Goal: Consume media (video, audio): Consume media (video, audio)

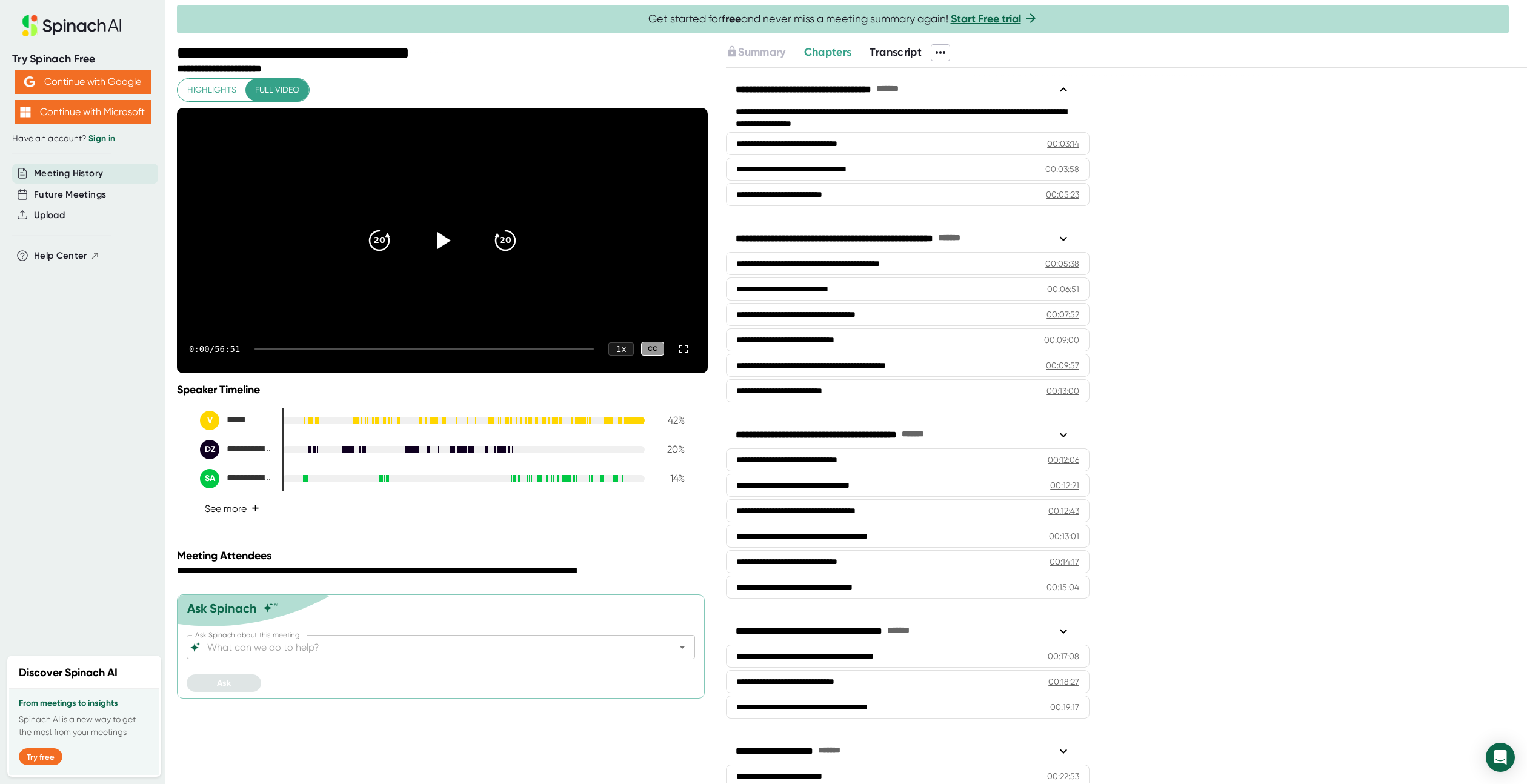
click at [246, 519] on button "See more +" at bounding box center [232, 508] width 64 height 21
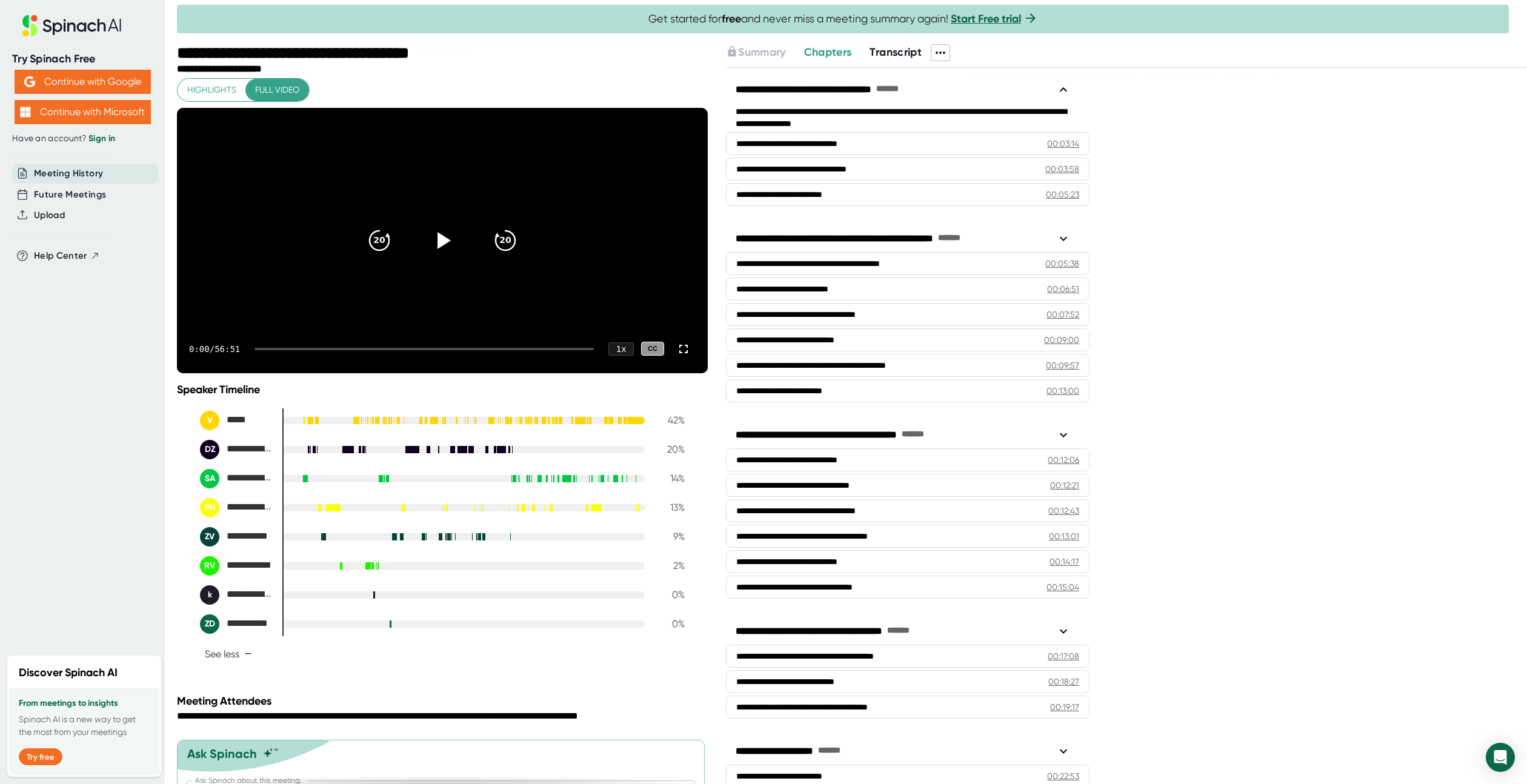
click at [480, 350] on div at bounding box center [424, 348] width 340 height 2
click at [355, 373] on div "38:18 / 56:51 1 x CC" at bounding box center [442, 349] width 530 height 48
click at [401, 373] on div "38:18 / 56:51 1 x CC" at bounding box center [442, 349] width 530 height 48
click at [436, 372] on div "38:18 / 56:51 1 x CC" at bounding box center [442, 349] width 530 height 48
click at [449, 248] on icon at bounding box center [443, 240] width 30 height 30
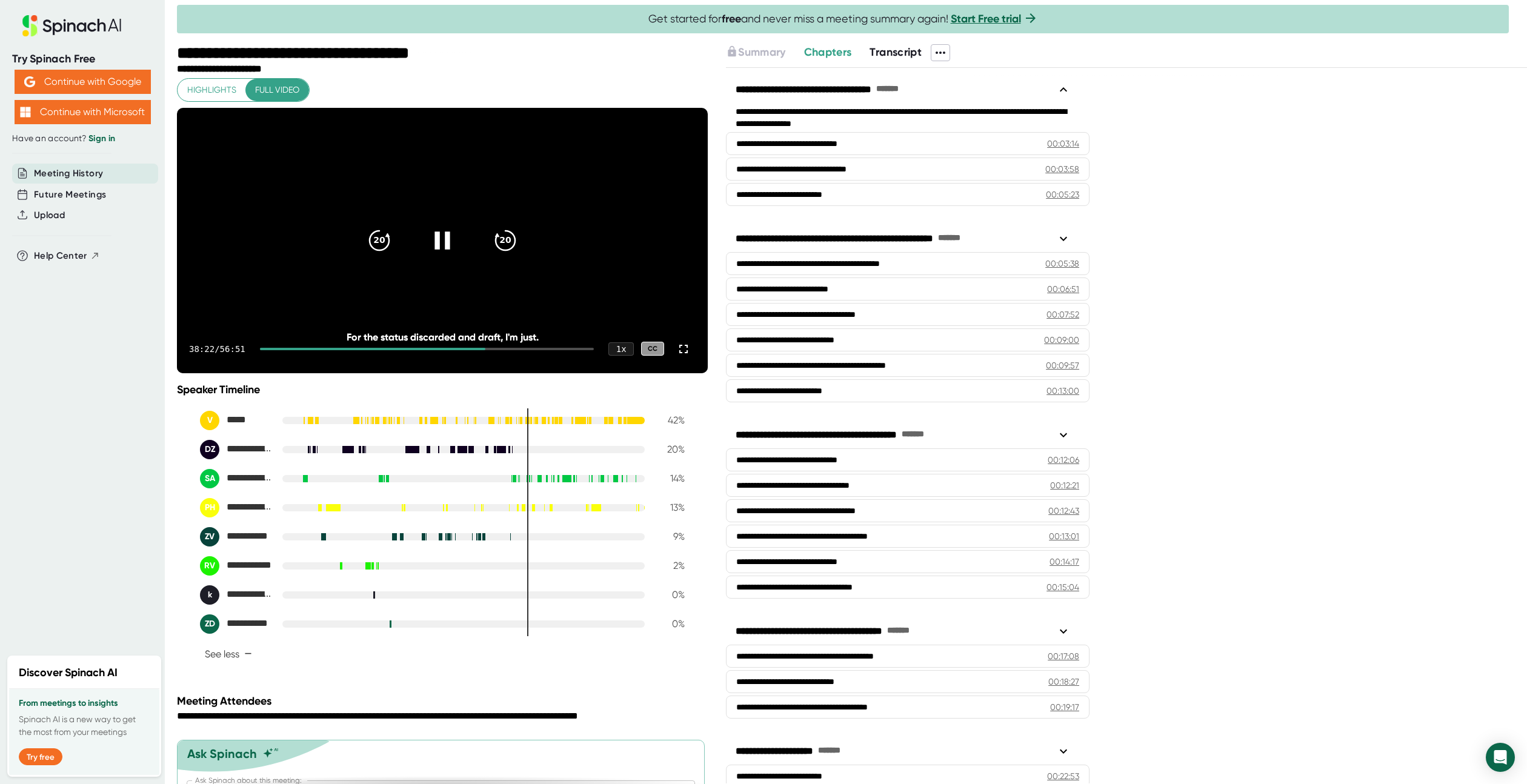
click at [398, 350] on div at bounding box center [372, 348] width 225 height 2
click at [349, 350] on div at bounding box center [327, 348] width 136 height 2
click at [377, 350] on div at bounding box center [427, 348] width 334 height 2
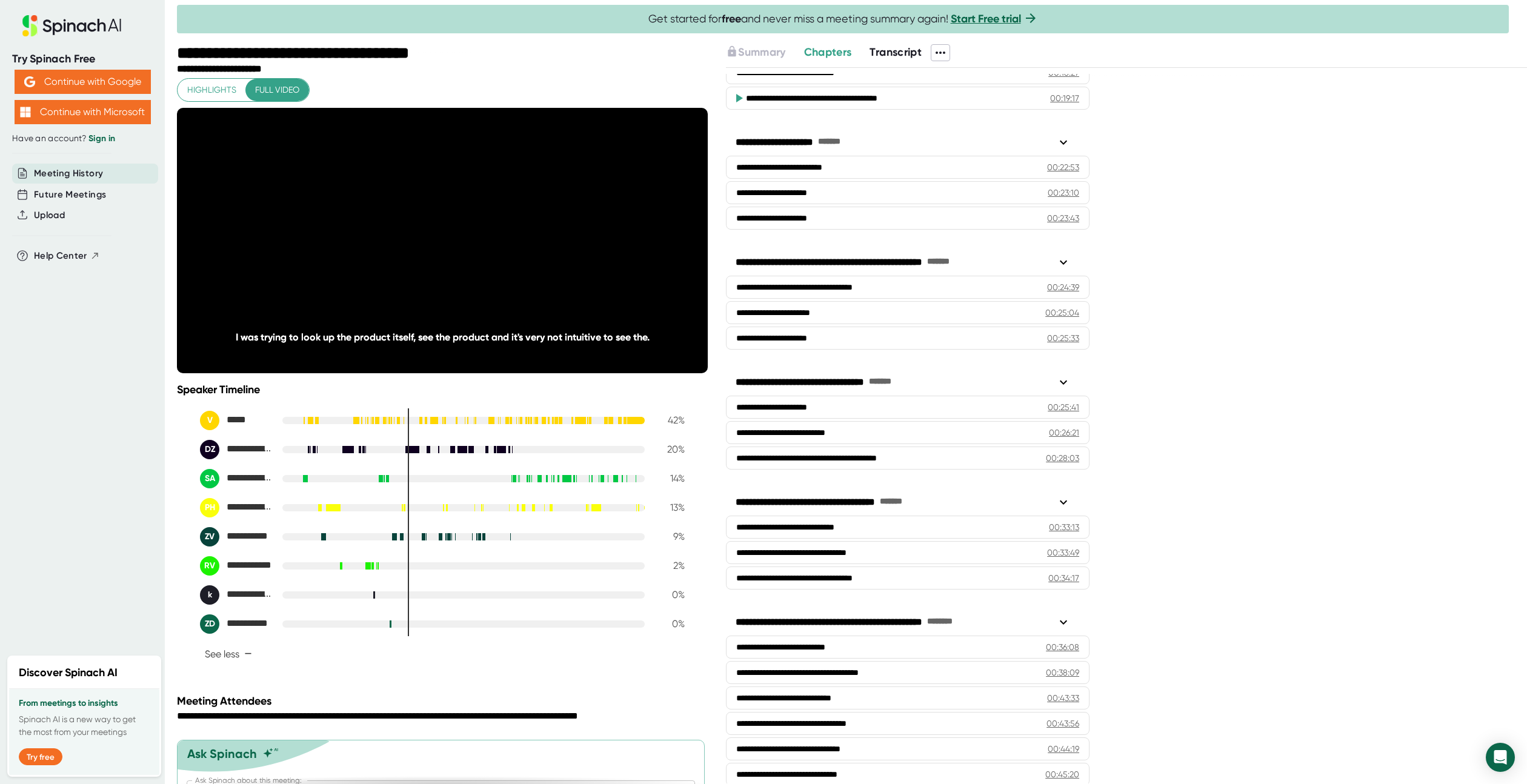
scroll to position [596, 0]
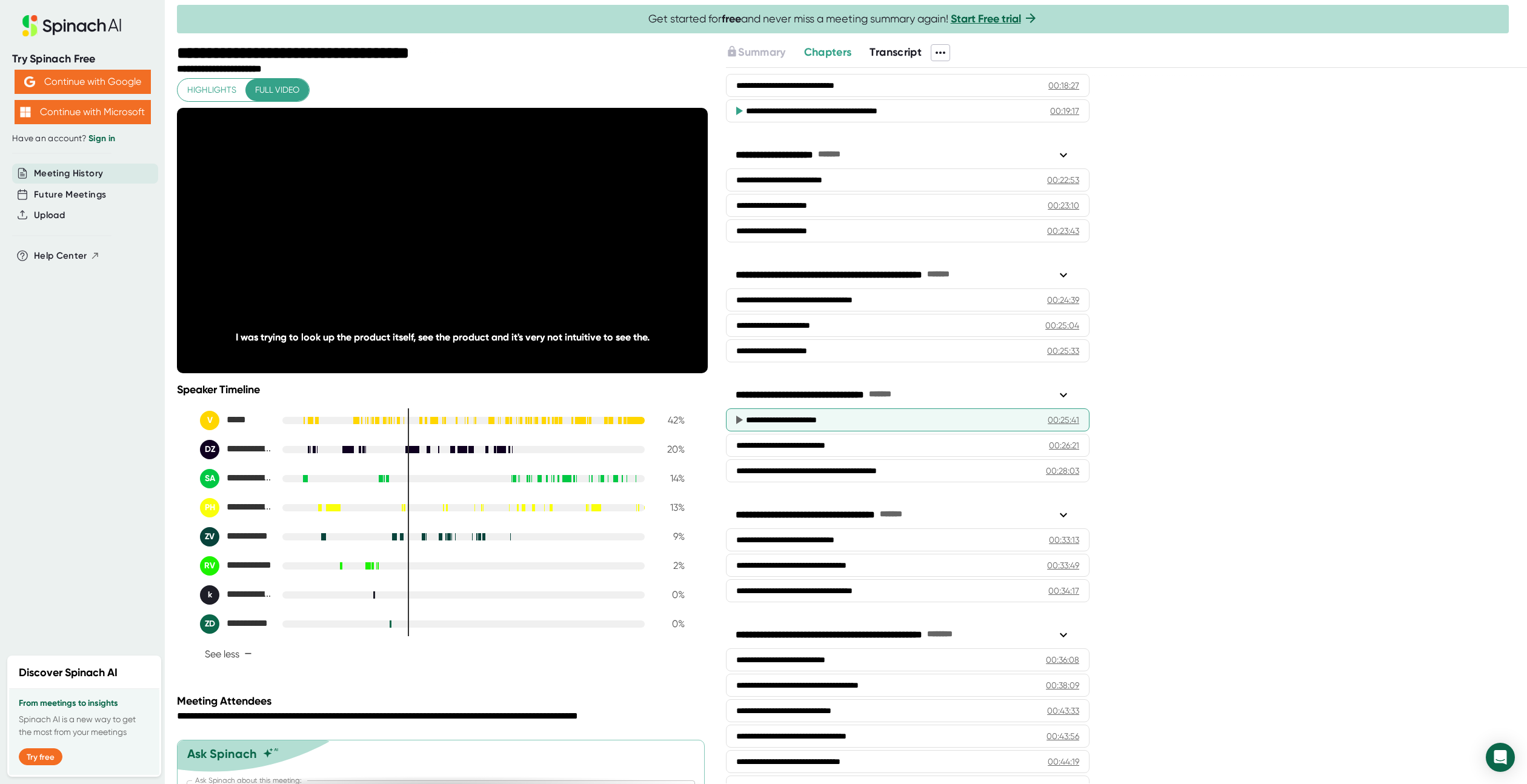
click at [813, 414] on div "**********" at bounding box center [887, 420] width 283 height 12
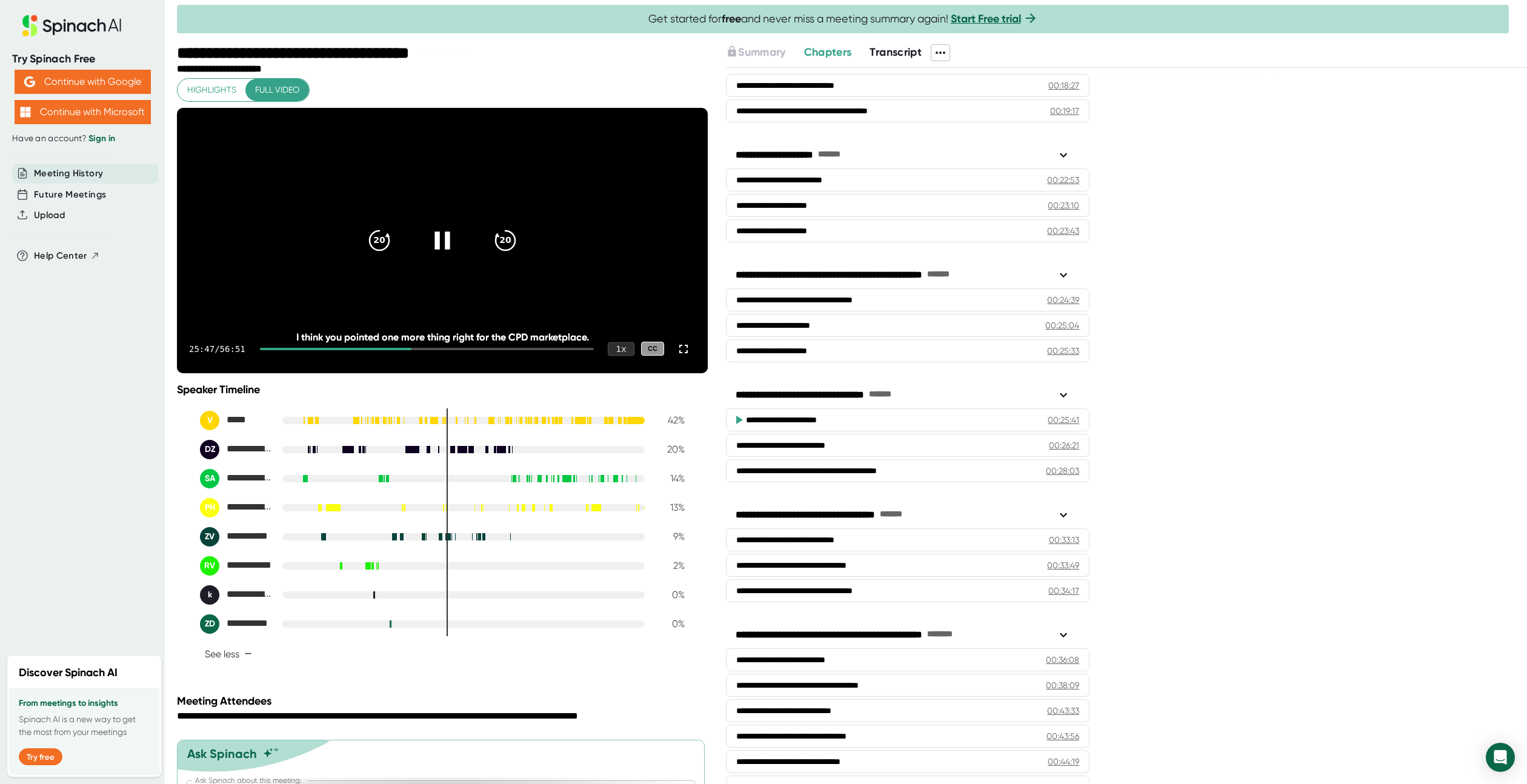
click at [608, 355] on div "1 x" at bounding box center [621, 348] width 27 height 14
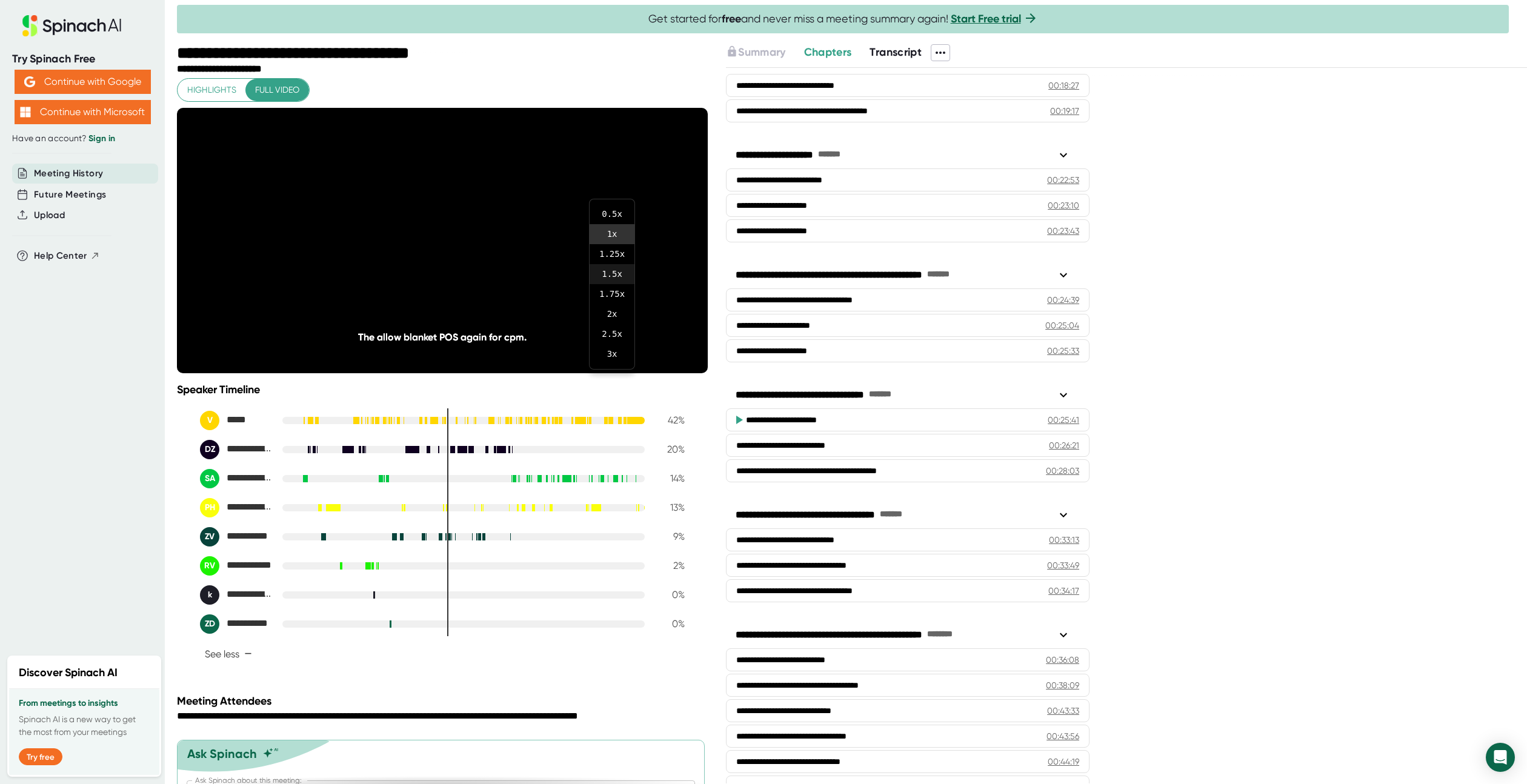
click at [610, 275] on li "1.5 x" at bounding box center [612, 274] width 45 height 20
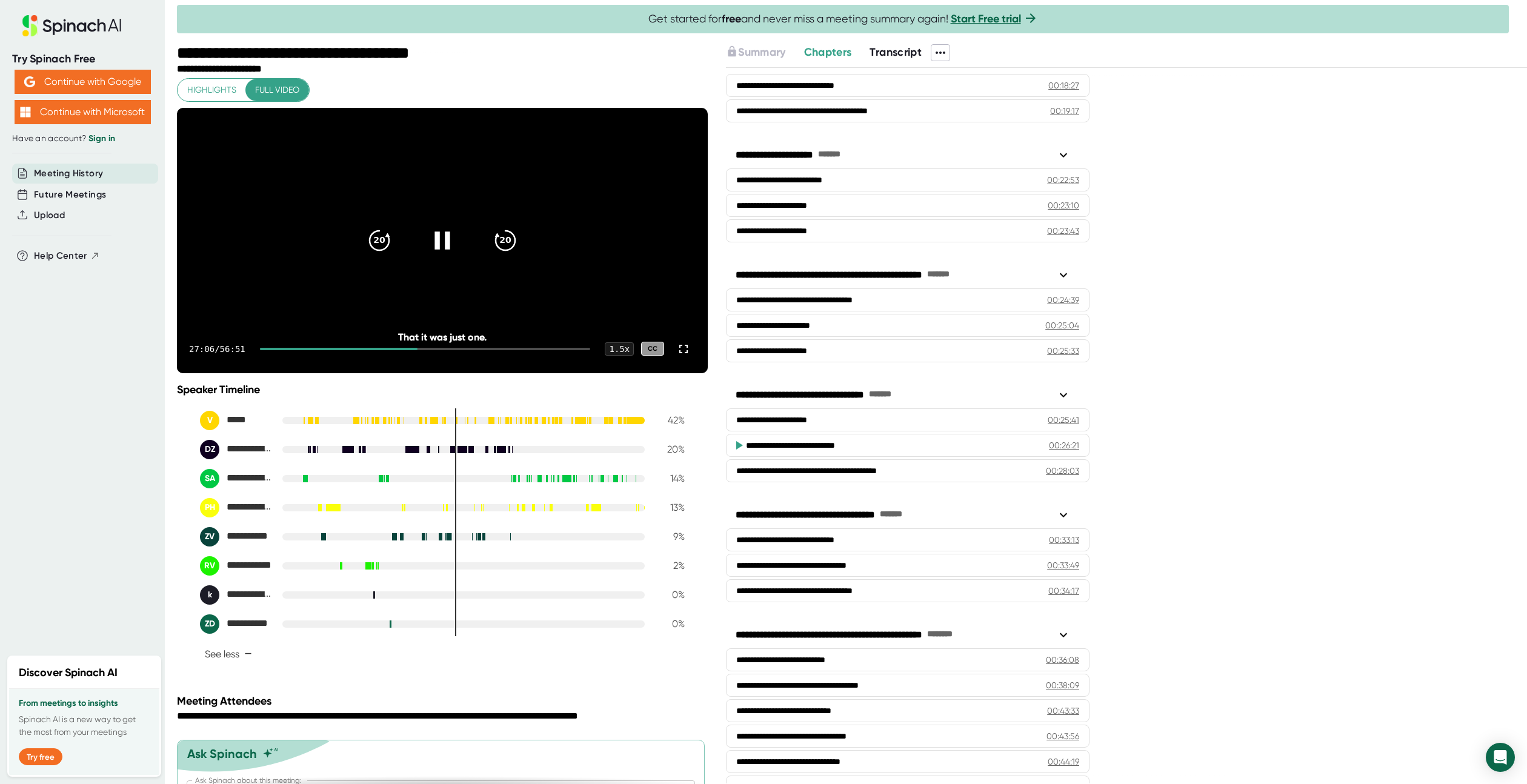
click at [443, 343] on div "That it was just one." at bounding box center [443, 336] width 425 height 11
click at [404, 350] on div at bounding box center [339, 348] width 158 height 2
click at [408, 350] on div at bounding box center [425, 348] width 331 height 2
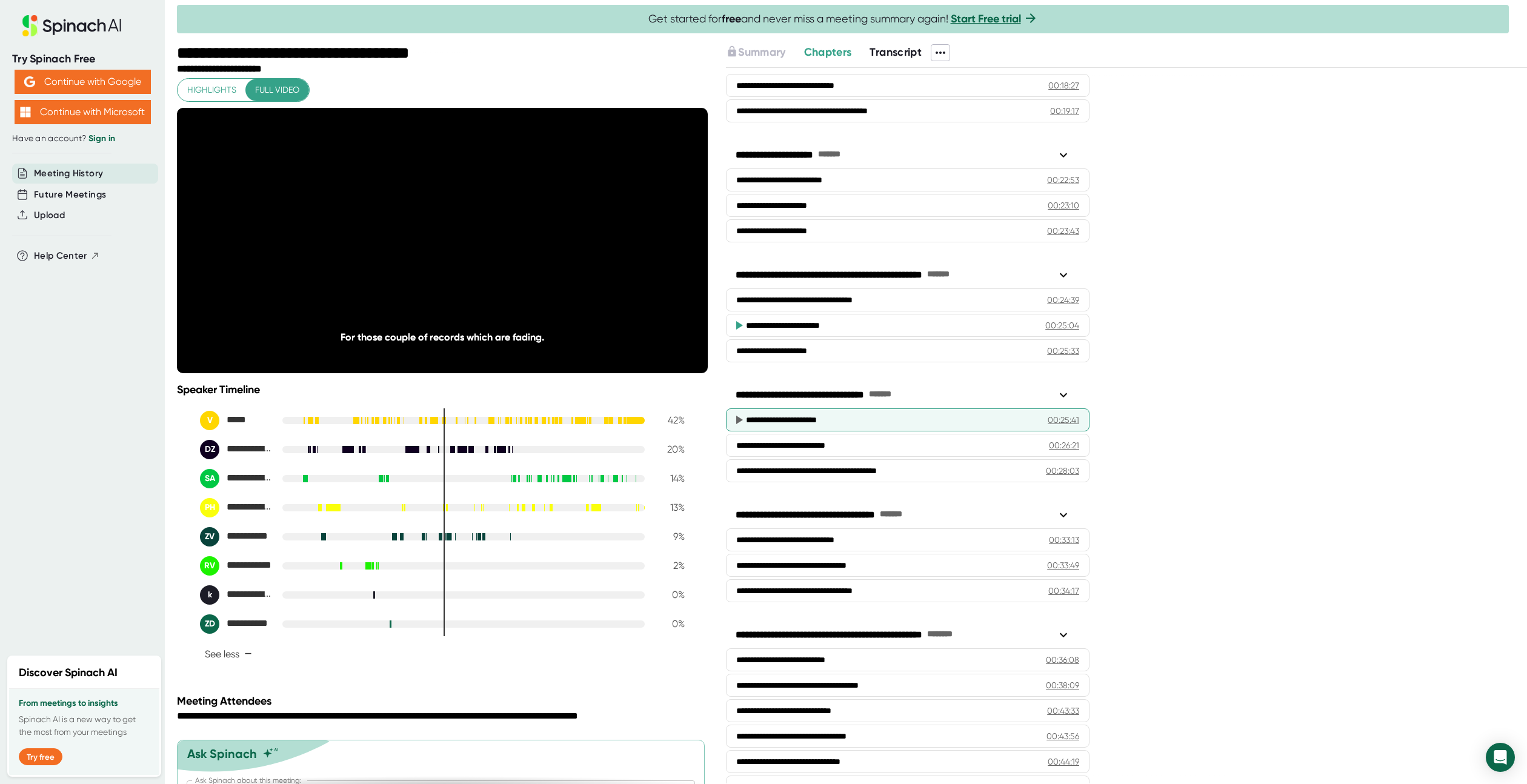
click at [775, 426] on div "**********" at bounding box center [908, 420] width 364 height 23
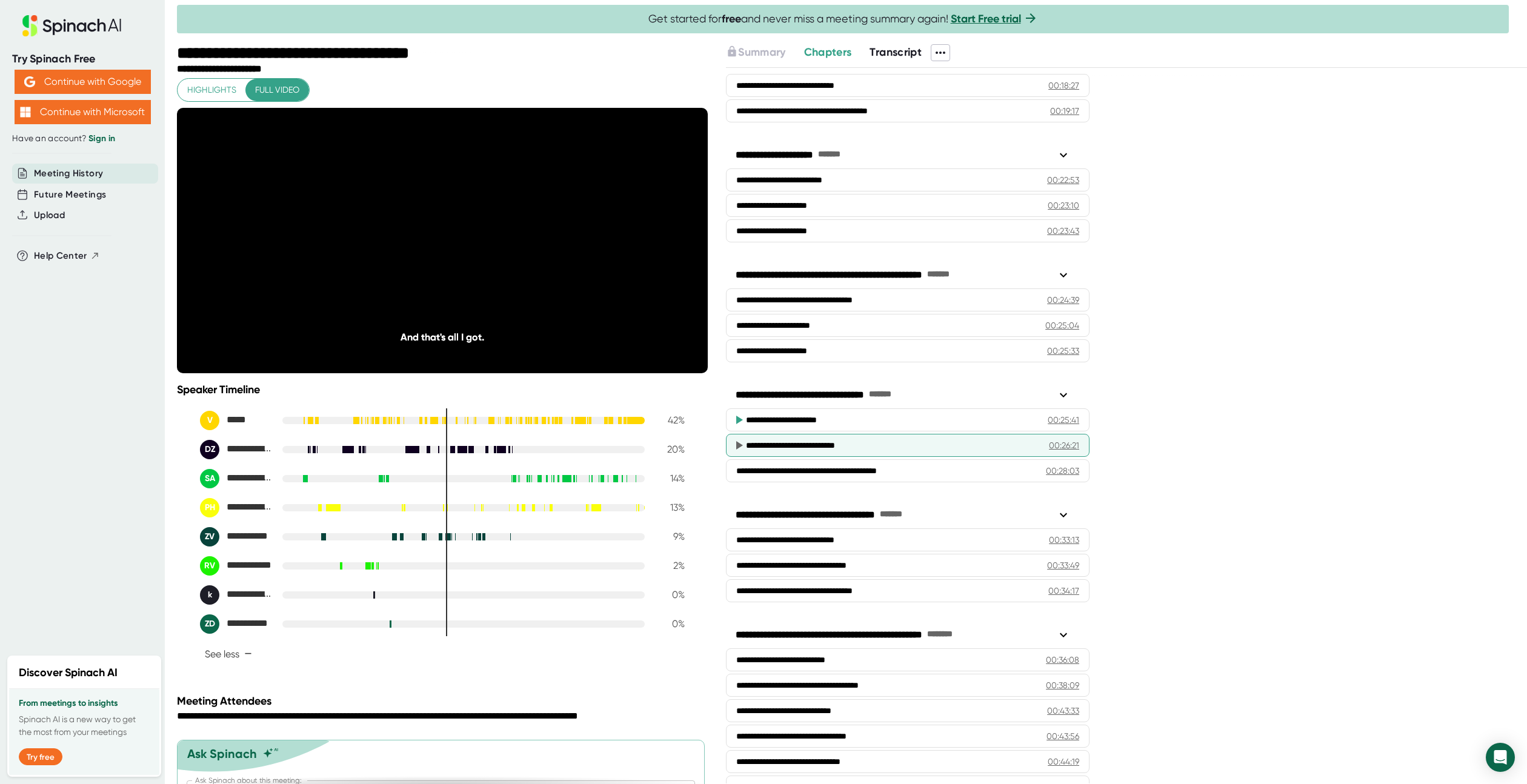
click at [786, 439] on div "**********" at bounding box center [887, 445] width 283 height 12
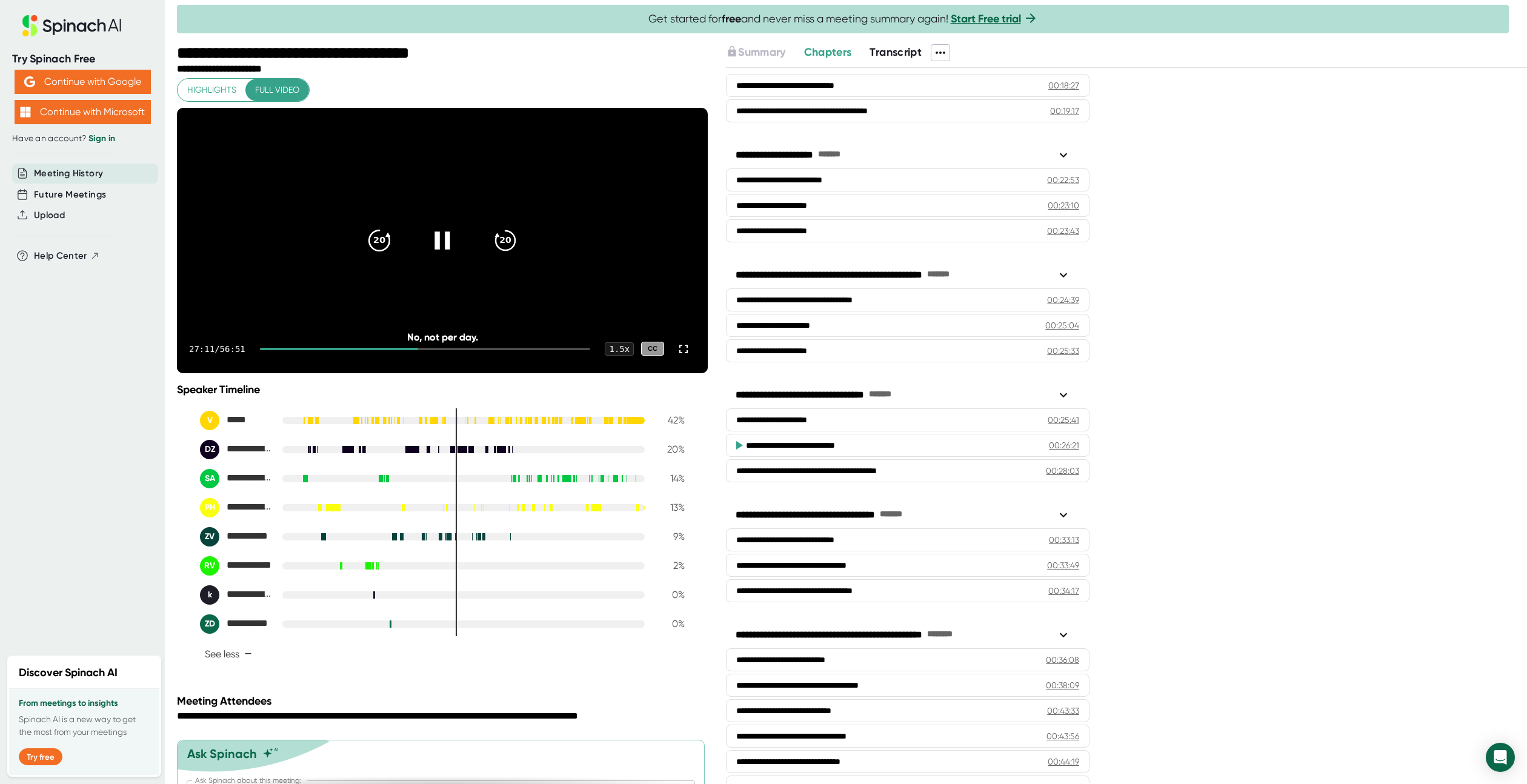
click at [371, 255] on icon "20" at bounding box center [380, 240] width 30 height 30
click at [394, 298] on video at bounding box center [442, 240] width 530 height 265
click at [428, 255] on icon at bounding box center [443, 240] width 30 height 30
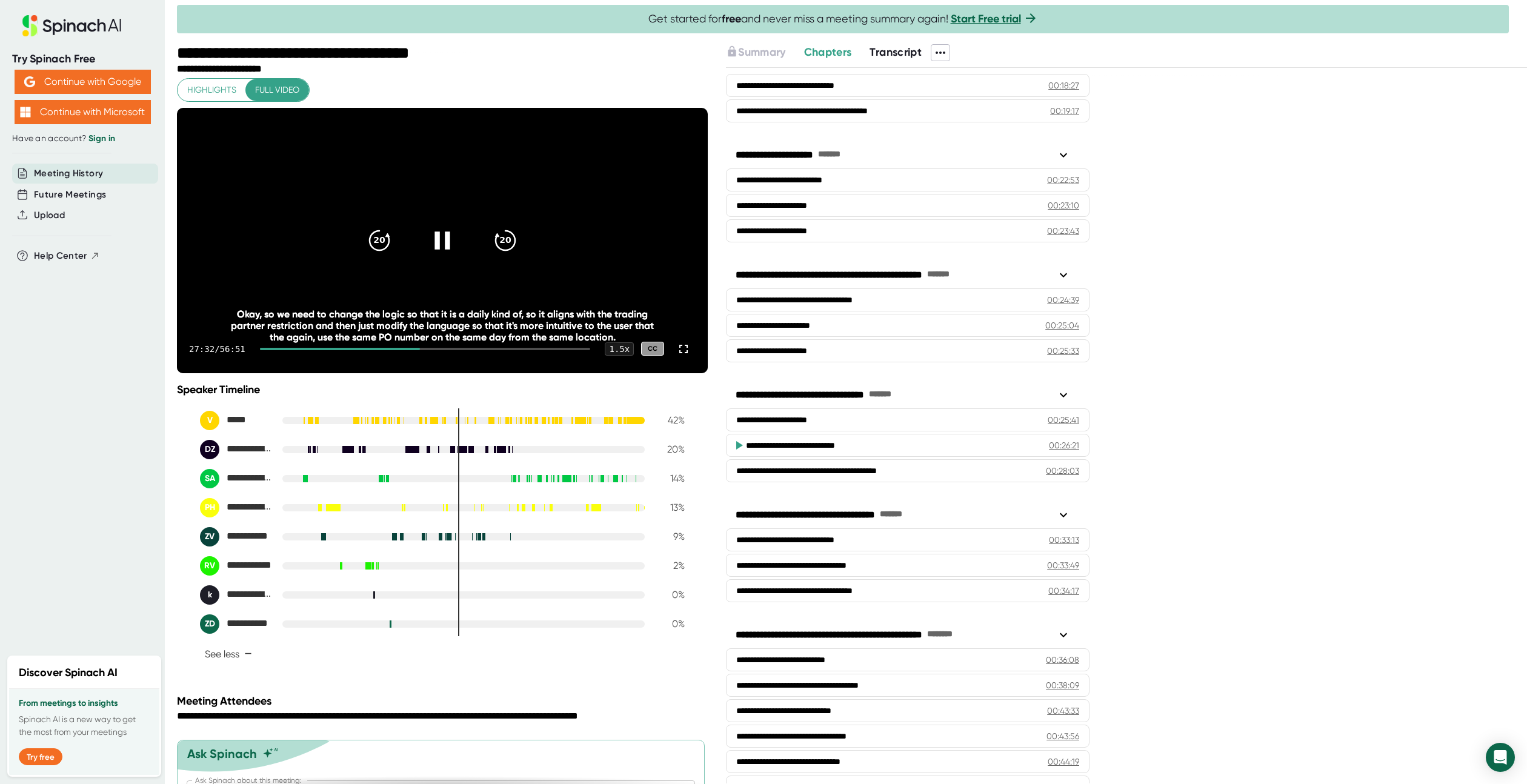
click at [451, 251] on icon at bounding box center [443, 240] width 30 height 30
click at [457, 258] on div at bounding box center [442, 240] width 51 height 51
click at [384, 251] on icon "20" at bounding box center [380, 240] width 30 height 30
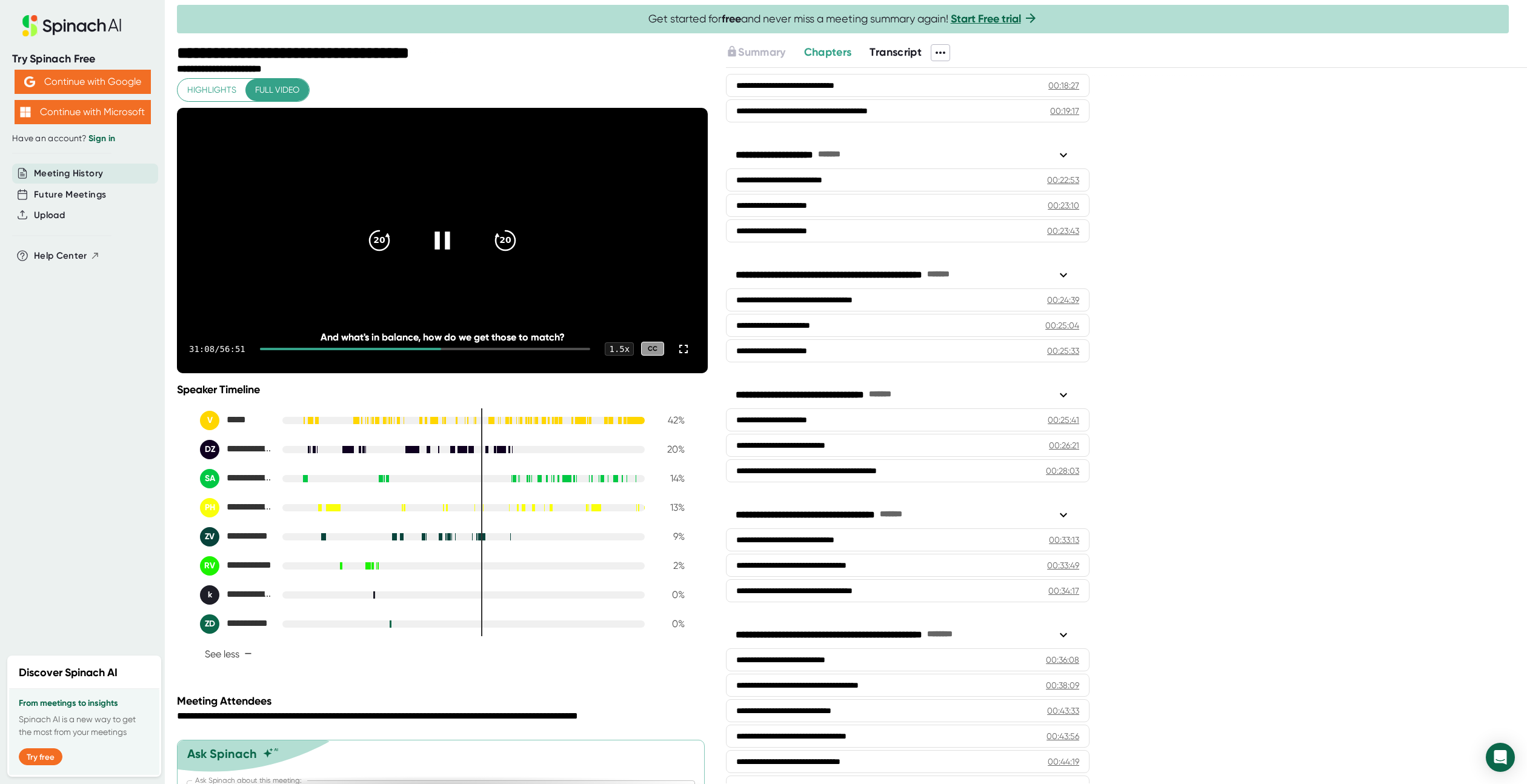
click at [431, 245] on icon at bounding box center [443, 240] width 30 height 30
